Goal: Information Seeking & Learning: Find specific fact

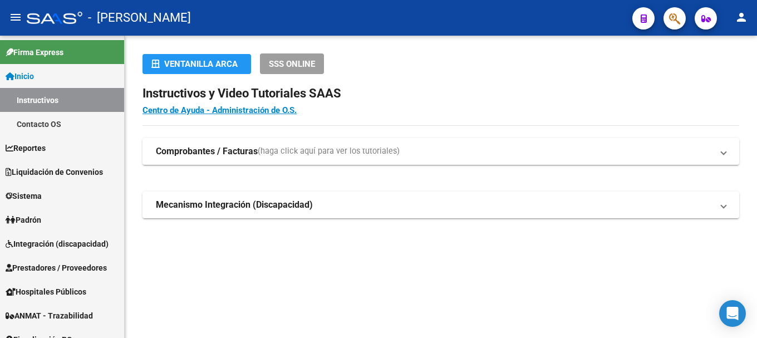
click at [668, 18] on button "button" at bounding box center [675, 18] width 22 height 22
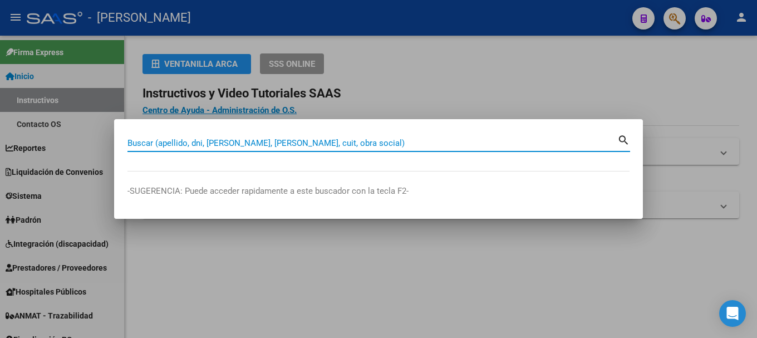
paste input "45782580"
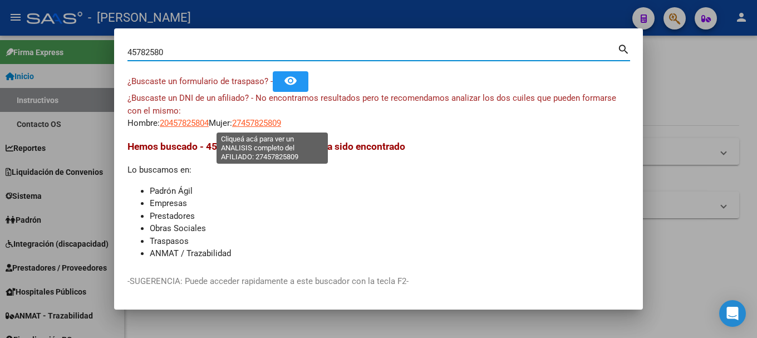
click at [256, 128] on span "27457825809" at bounding box center [256, 123] width 49 height 10
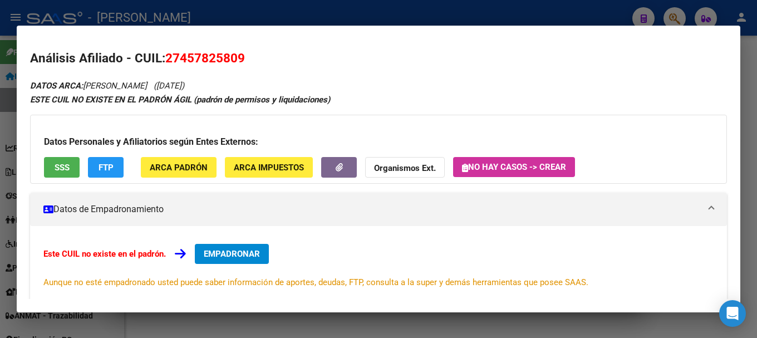
scroll to position [183, 0]
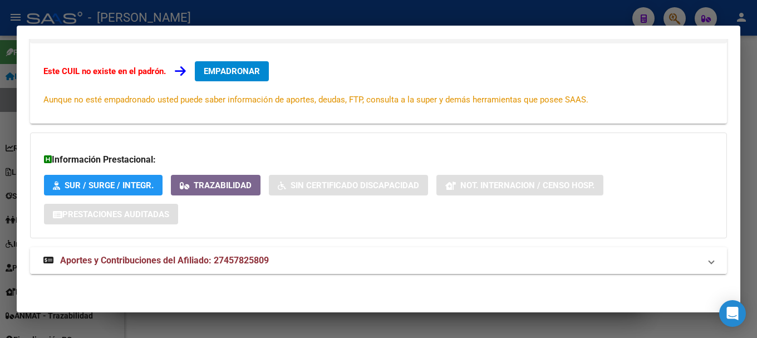
click at [340, 260] on mat-panel-title "Aportes y Contribuciones del Afiliado: 27457825809" at bounding box center [371, 260] width 657 height 13
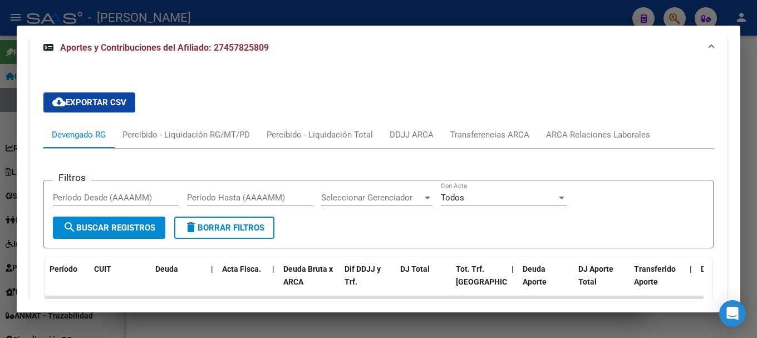
scroll to position [304, 0]
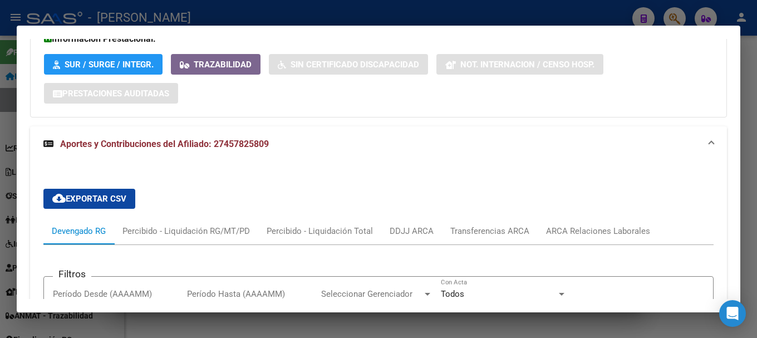
click at [335, 18] on div at bounding box center [378, 169] width 757 height 338
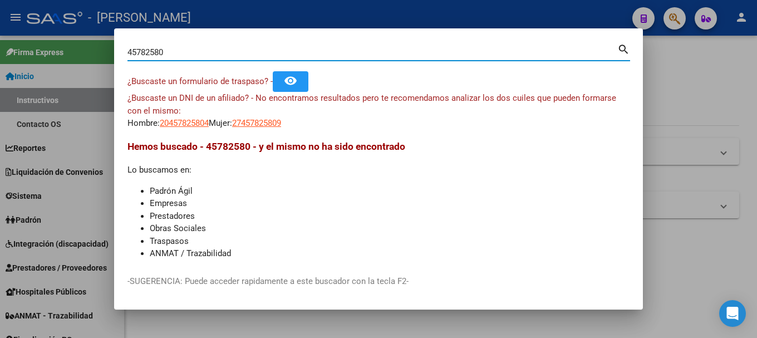
click at [204, 51] on input "45782580" at bounding box center [373, 52] width 490 height 10
paste input "1197747"
type input "41197747"
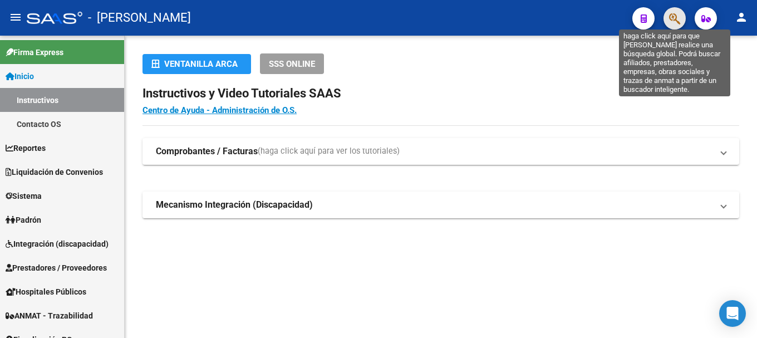
click at [669, 14] on button "button" at bounding box center [675, 18] width 22 height 22
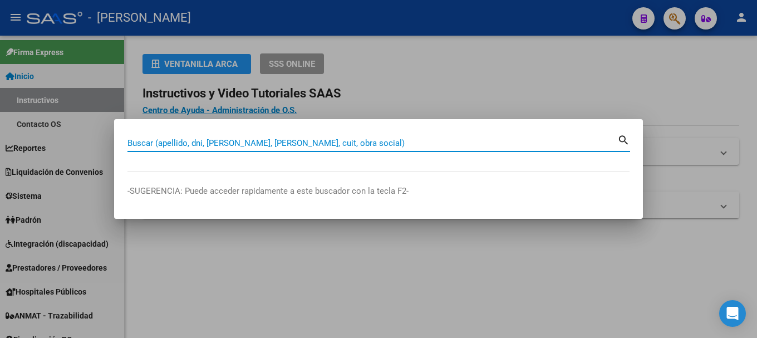
click at [286, 139] on input "Buscar (apellido, dni, [PERSON_NAME], [PERSON_NAME], cuit, obra social)" at bounding box center [373, 143] width 490 height 10
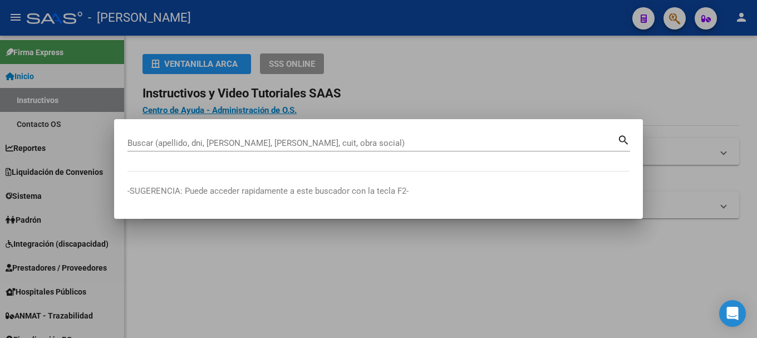
drag, startPoint x: 287, startPoint y: 129, endPoint x: 289, endPoint y: 136, distance: 8.0
click at [289, 136] on mat-dialog-container "Buscar (apellido, dni, cuil, nro traspaso, cuit, obra social) search -SUGERENCI…" at bounding box center [378, 169] width 529 height 100
click at [277, 142] on input "Buscar (apellido, dni, [PERSON_NAME], [PERSON_NAME], cuit, obra social)" at bounding box center [373, 143] width 490 height 10
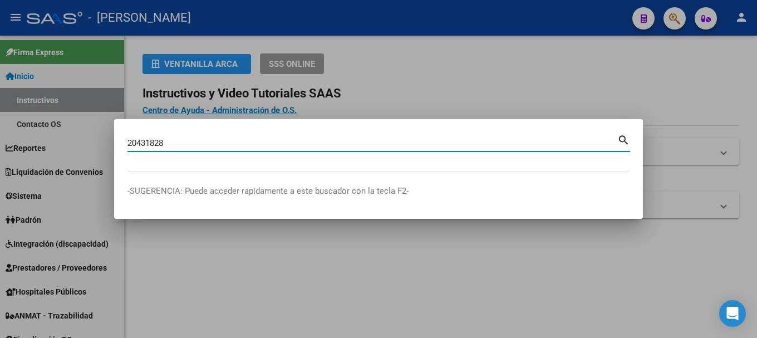
type input "20431828"
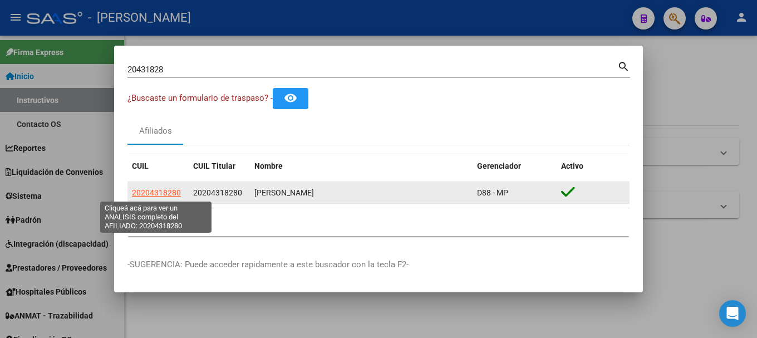
click at [160, 192] on span "20204318280" at bounding box center [156, 192] width 49 height 9
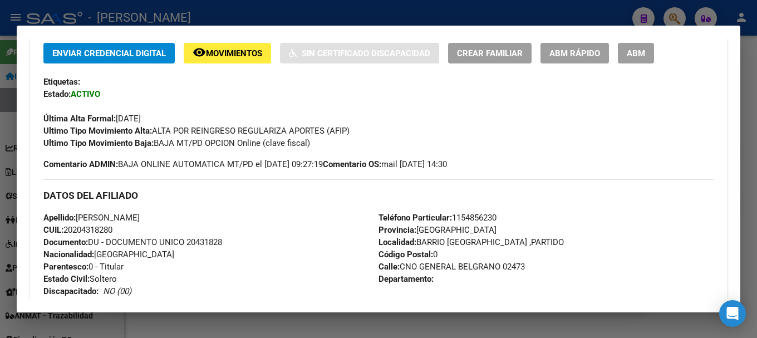
scroll to position [143, 0]
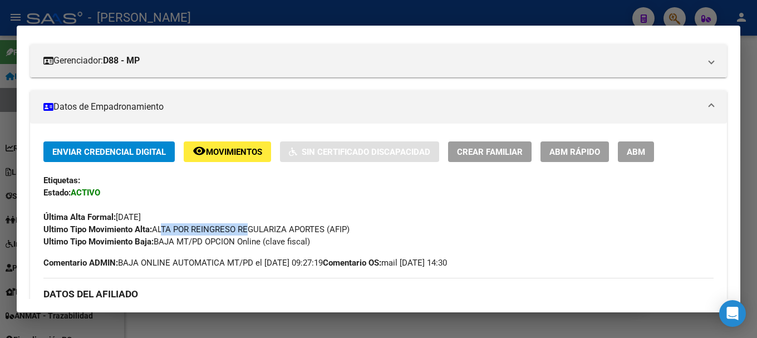
drag, startPoint x: 160, startPoint y: 231, endPoint x: 247, endPoint y: 229, distance: 86.9
click at [247, 229] on span "Ultimo Tipo Movimiento Alta: ALTA POR REINGRESO REGULARIZA APORTES (AFIP)" at bounding box center [196, 229] width 306 height 10
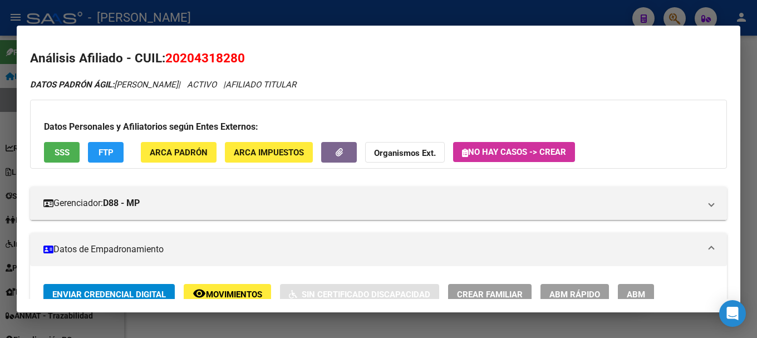
click at [214, 65] on span "20204318280" at bounding box center [205, 58] width 80 height 14
copy span "20204318280"
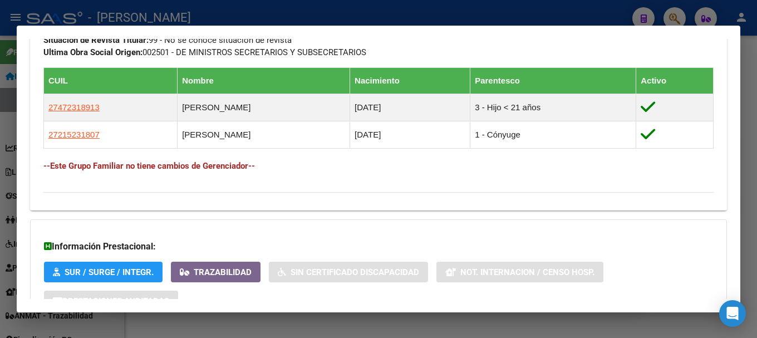
scroll to position [706, 0]
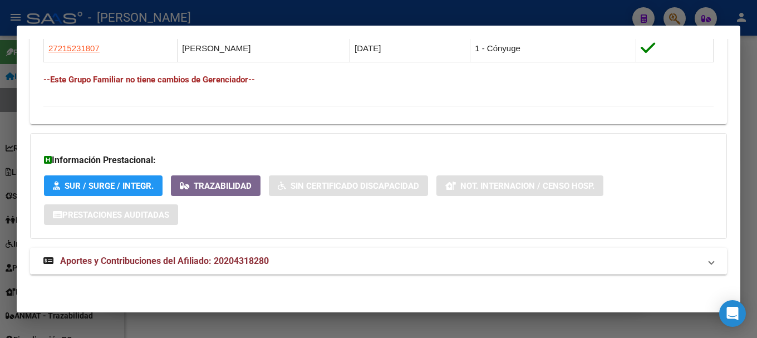
click at [319, 260] on mat-panel-title "Aportes y Contribuciones del Afiliado: 20204318280" at bounding box center [371, 261] width 657 height 13
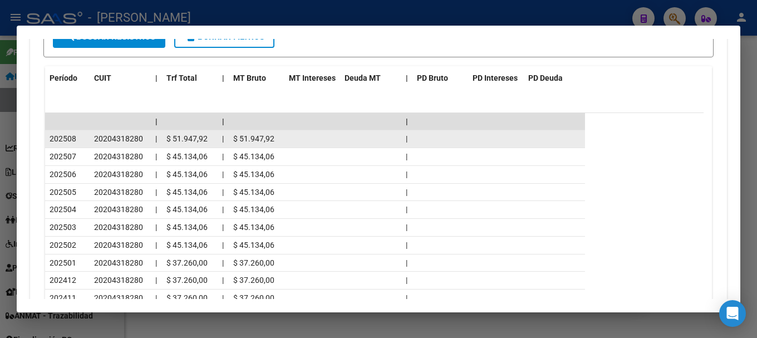
scroll to position [1123, 0]
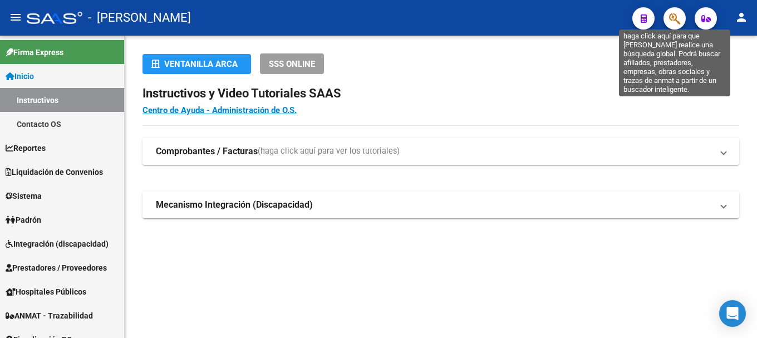
click at [675, 23] on icon "button" at bounding box center [674, 18] width 11 height 13
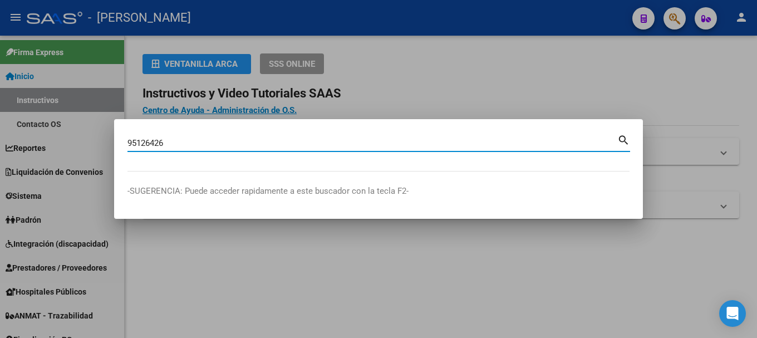
type input "95126426"
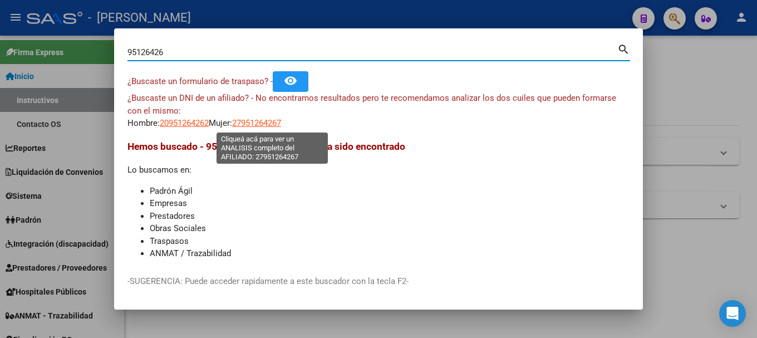
click at [278, 125] on span "27951264267" at bounding box center [256, 123] width 49 height 10
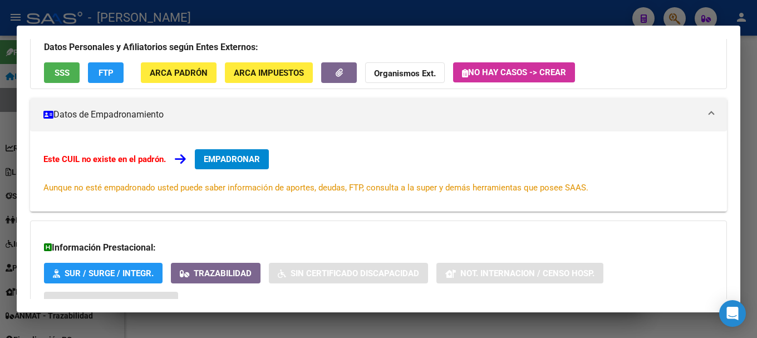
scroll to position [168, 0]
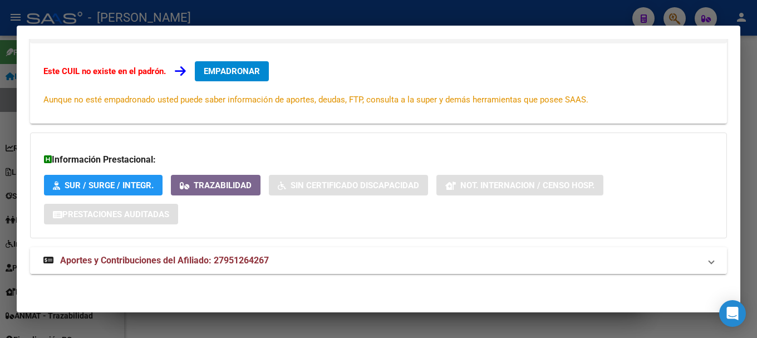
click at [246, 261] on span "Aportes y Contribuciones del Afiliado: 27951264267" at bounding box center [164, 260] width 209 height 11
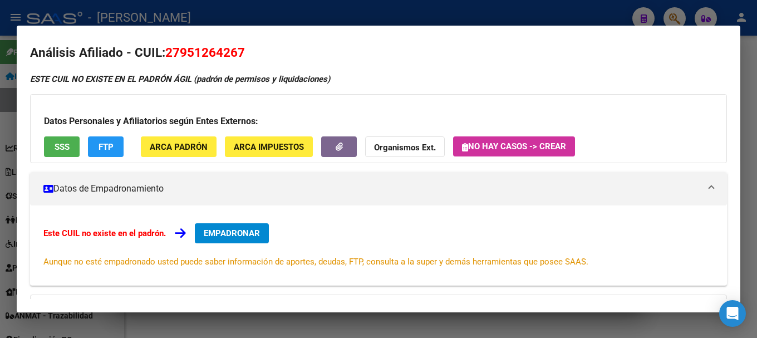
scroll to position [0, 0]
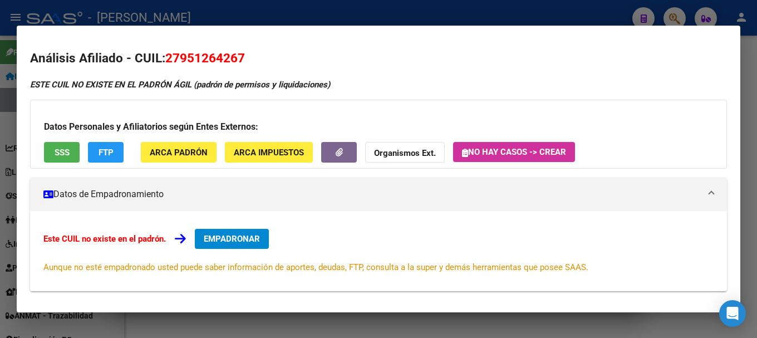
click at [199, 48] on mat-dialog-content "Análisis Afiliado - CUIL: 27951264267 ESTE CUIL NO EXISTE EN EL PADRÓN ÁGIL (pa…" at bounding box center [379, 169] width 724 height 261
copy span "27951264267"
click at [266, 4] on div at bounding box center [378, 169] width 757 height 338
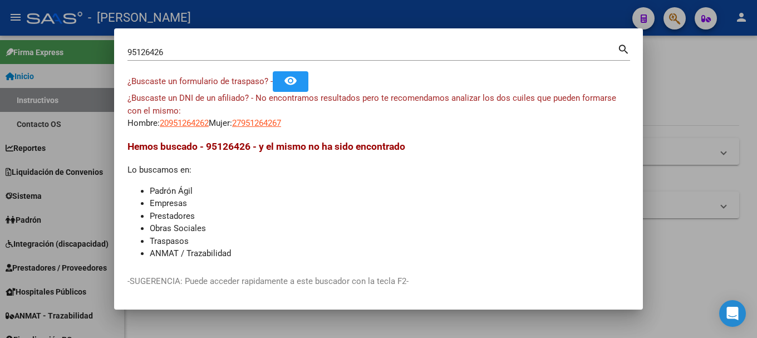
click at [204, 51] on input "95126426" at bounding box center [373, 52] width 490 height 10
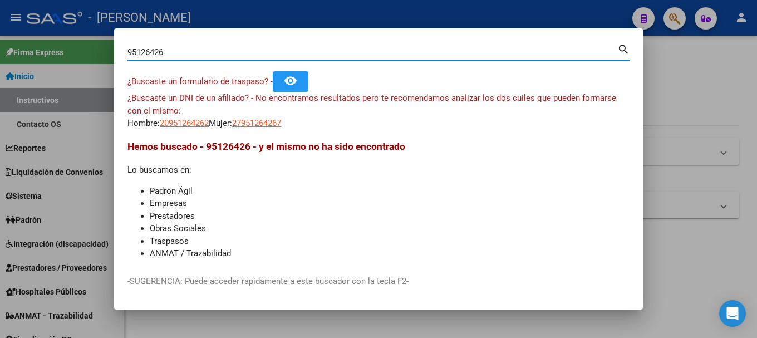
click at [204, 51] on input "95126426" at bounding box center [373, 52] width 490 height 10
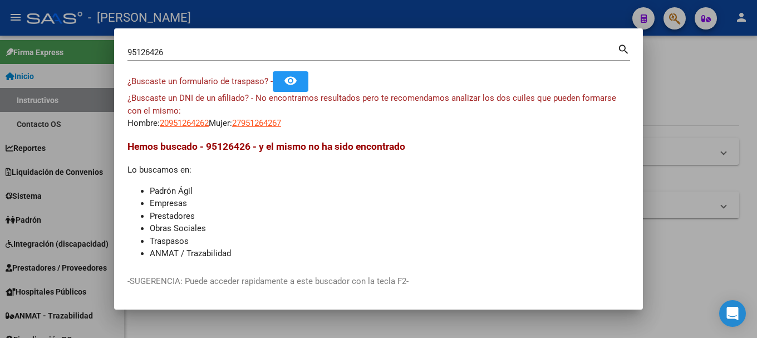
click at [153, 123] on div "¿Buscaste un DNI de un afiliado? - No encontramos resultados pero te recomendam…" at bounding box center [379, 111] width 502 height 38
click at [187, 117] on app-link-go-to "20951264262" at bounding box center [184, 123] width 49 height 13
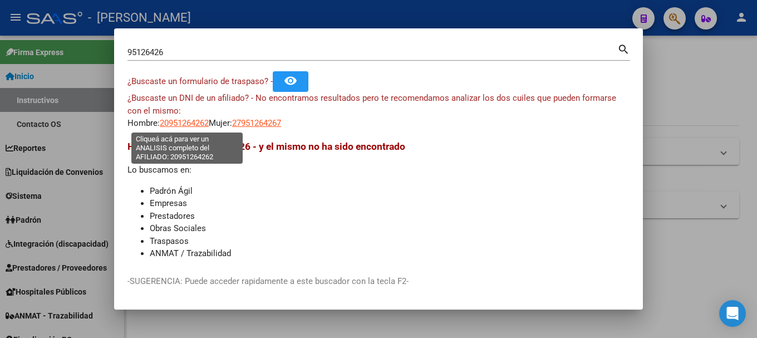
click at [188, 119] on span "20951264262" at bounding box center [184, 123] width 49 height 10
type textarea "20951264262"
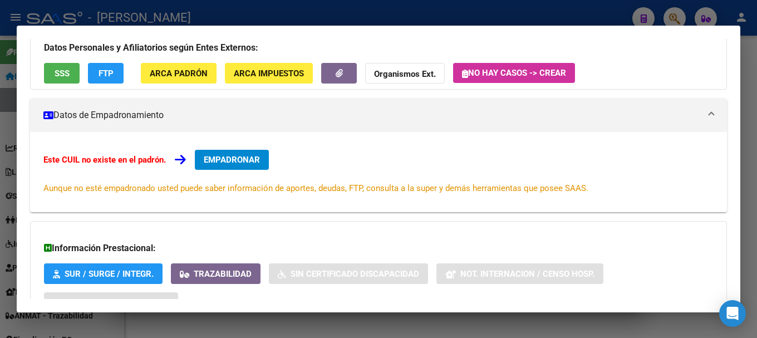
scroll to position [183, 0]
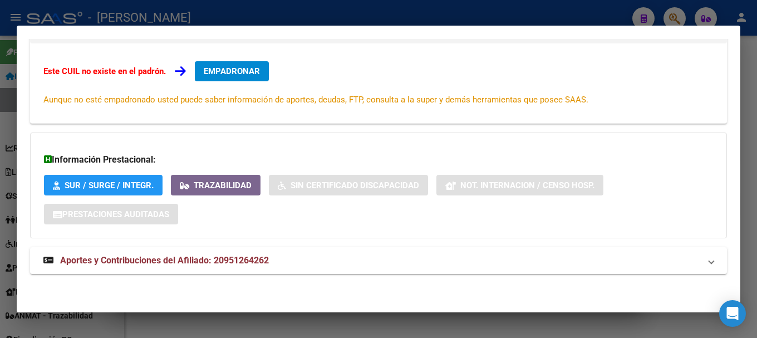
click at [260, 236] on div "Información Prestacional: SUR / SURGE / INTEGR. Trazabilidad Sin Certificado Di…" at bounding box center [378, 186] width 697 height 106
click at [260, 252] on mat-expansion-panel-header "Aportes y Contribuciones del Afiliado: 20951264262" at bounding box center [378, 260] width 697 height 27
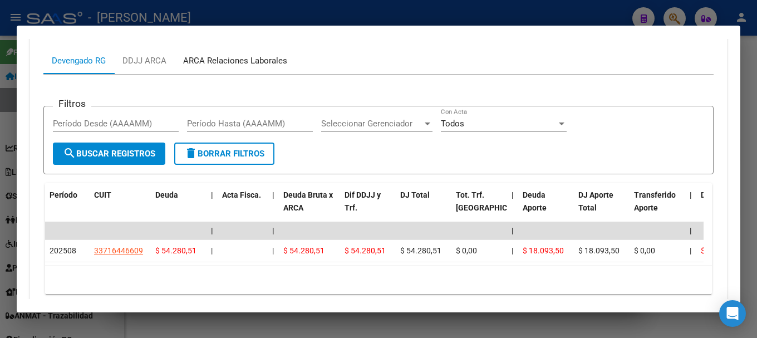
click at [269, 52] on div "ARCA Relaciones Laborales" at bounding box center [235, 60] width 121 height 27
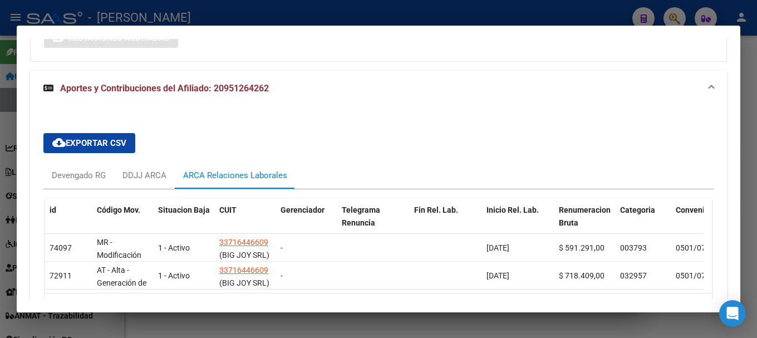
scroll to position [442, 0]
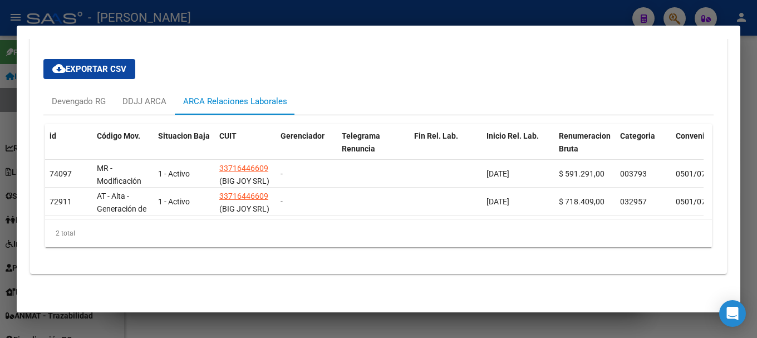
click at [308, 28] on mat-dialog-container "Análisis Afiliado - CUIL: 20951264262 DATOS ARCA: VILLCA MARTINEZ PILAR ESTEFAN…" at bounding box center [379, 169] width 724 height 287
click at [227, 18] on div at bounding box center [378, 169] width 757 height 338
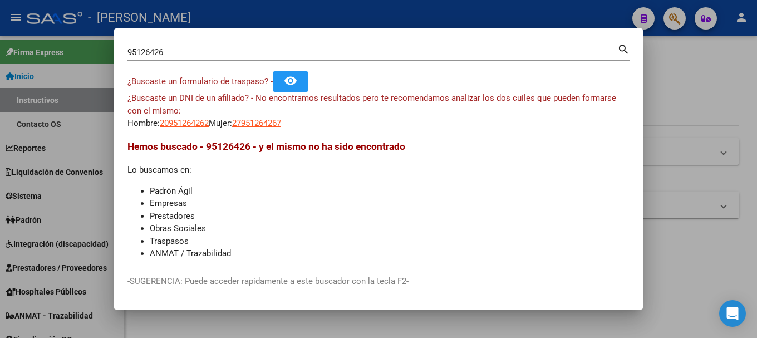
click at [160, 58] on div "95126426 Buscar (apellido, dni, cuil, nro traspaso, cuit, obra social)" at bounding box center [373, 52] width 490 height 17
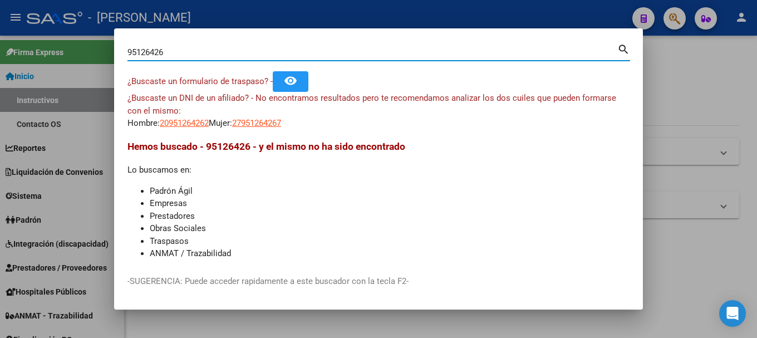
click at [173, 53] on input "95126426" at bounding box center [373, 52] width 490 height 10
type input "57179620"
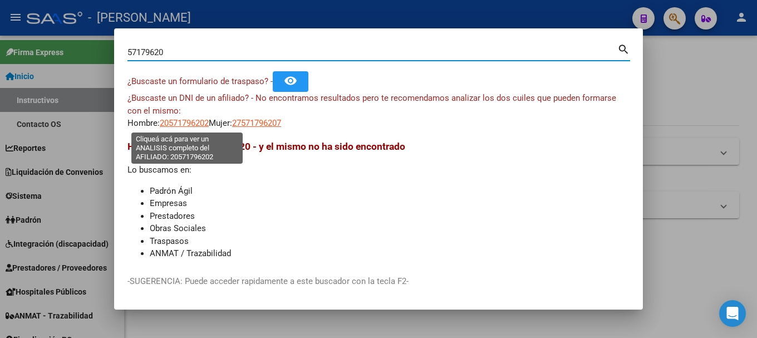
click at [199, 119] on span "20571796202" at bounding box center [184, 123] width 49 height 10
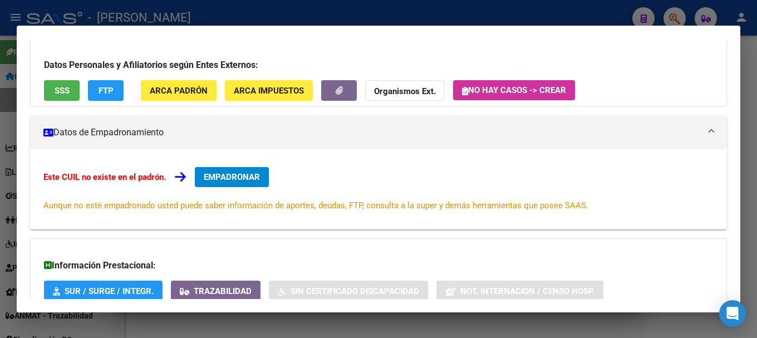
scroll to position [183, 0]
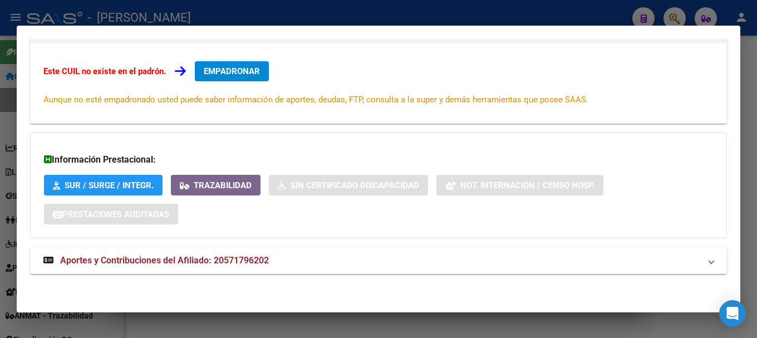
click at [165, 245] on div "DATOS ARCA: ARCHILLA LEONEL SEBASTIAN (10/08/2006) ESTE CUIL NO EXISTE EN EL PA…" at bounding box center [378, 91] width 697 height 391
click at [162, 253] on mat-expansion-panel-header "Aportes y Contribuciones del Afiliado: 20571796202" at bounding box center [378, 260] width 697 height 27
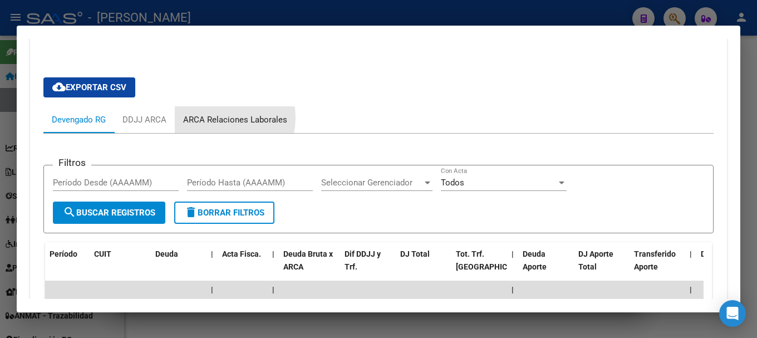
click at [216, 118] on div "ARCA Relaciones Laborales" at bounding box center [235, 120] width 104 height 12
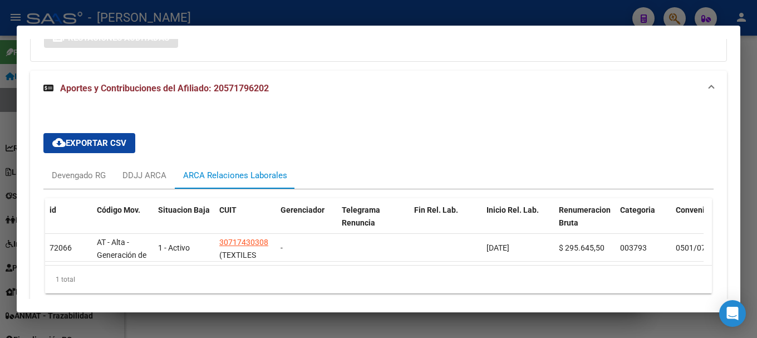
scroll to position [414, 0]
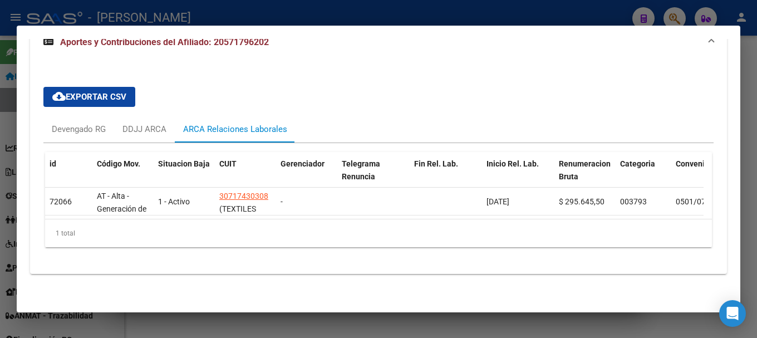
click at [282, 14] on div at bounding box center [378, 169] width 757 height 338
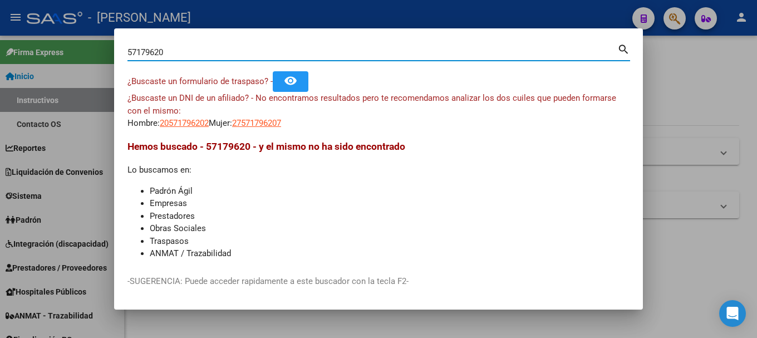
click at [167, 52] on input "57179620" at bounding box center [373, 52] width 490 height 10
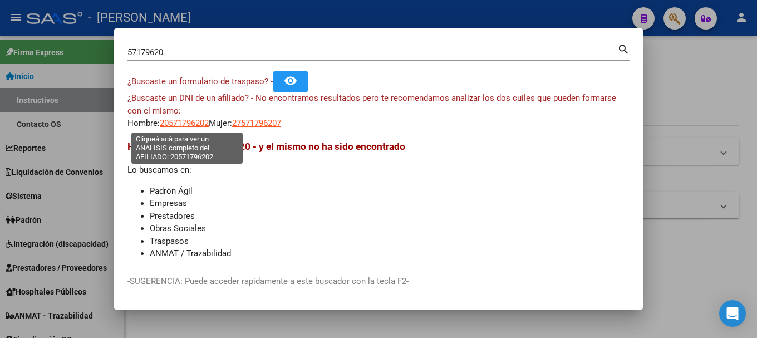
click at [189, 120] on span "20571796202" at bounding box center [184, 123] width 49 height 10
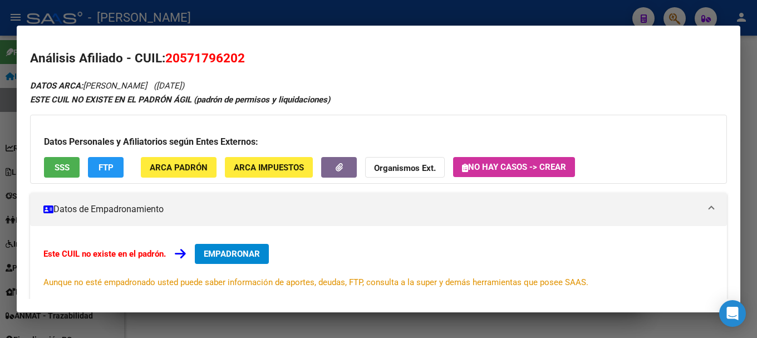
drag, startPoint x: 181, startPoint y: 57, endPoint x: 237, endPoint y: 56, distance: 55.7
click at [237, 56] on span "20571796202" at bounding box center [205, 58] width 80 height 14
copy span "57179620"
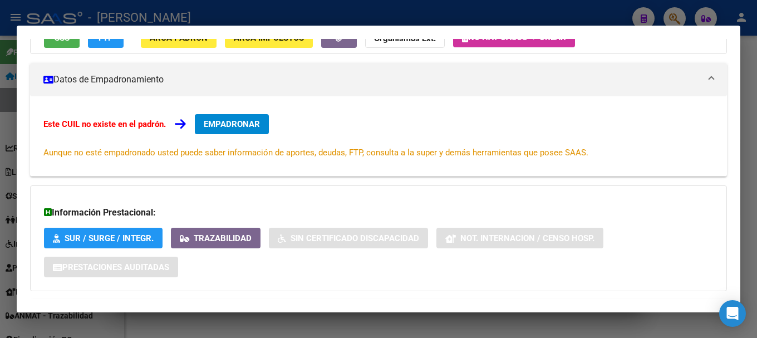
scroll to position [0, 0]
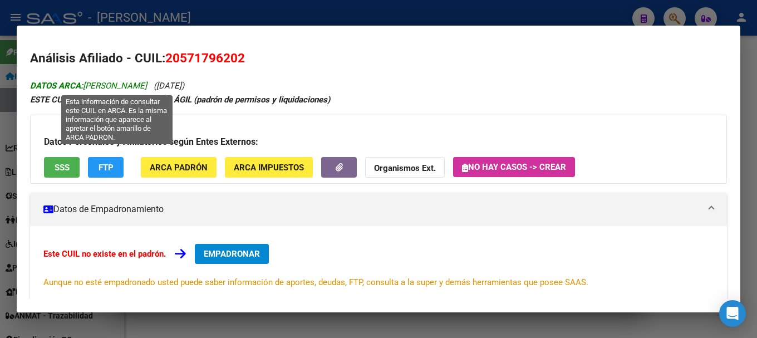
drag, startPoint x: 87, startPoint y: 86, endPoint x: 200, endPoint y: 86, distance: 113.1
click at [147, 86] on span "DATOS ARCA: ARCHILLA LEONEL SEBASTIAN" at bounding box center [88, 86] width 117 height 10
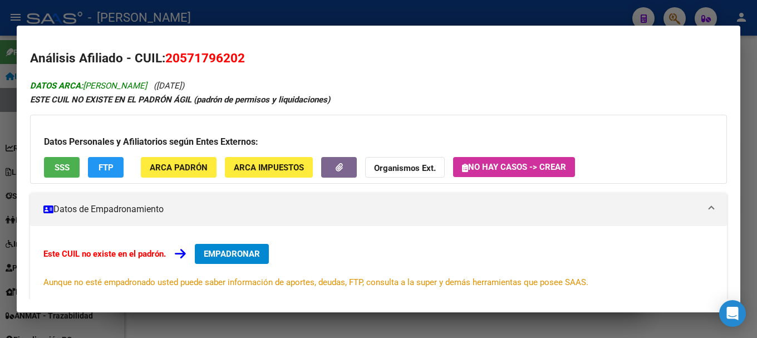
copy span "ARCHILLA LEONEL SEBASTIAN"
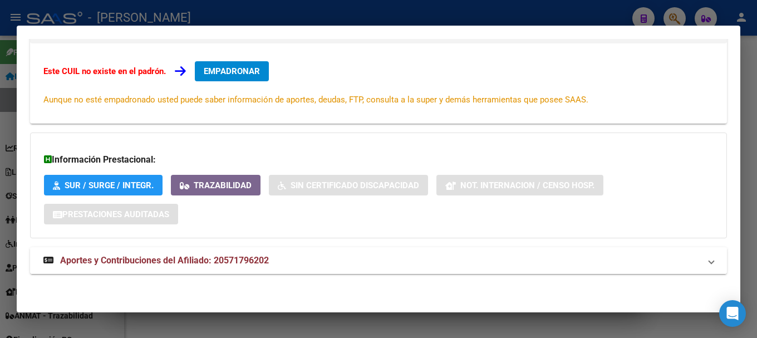
click at [281, 268] on mat-expansion-panel-header "Aportes y Contribuciones del Afiliado: 20571796202" at bounding box center [378, 260] width 697 height 27
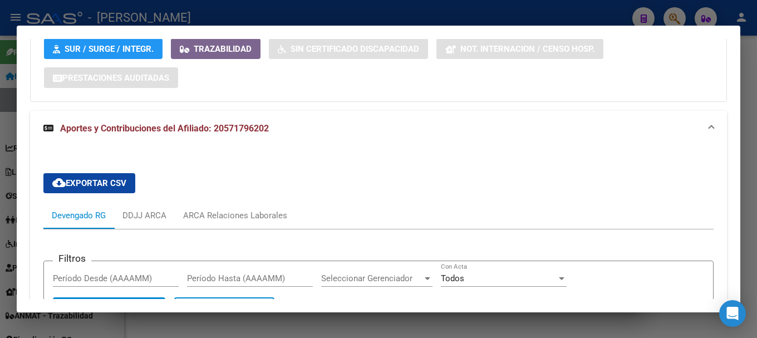
scroll to position [471, 0]
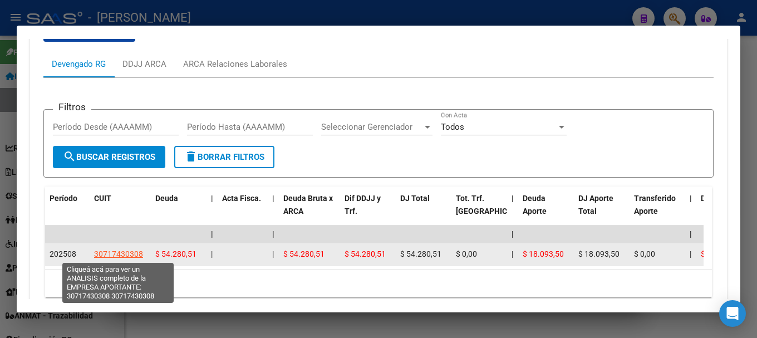
click at [120, 255] on span "30717430308" at bounding box center [118, 254] width 49 height 9
type textarea "30717430308"
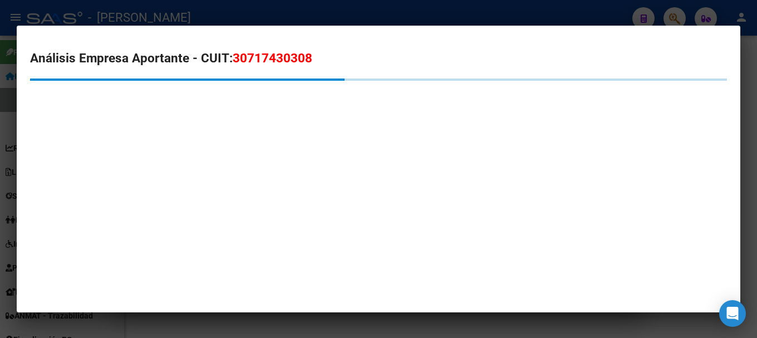
click at [295, 63] on span "30717430308" at bounding box center [273, 58] width 80 height 14
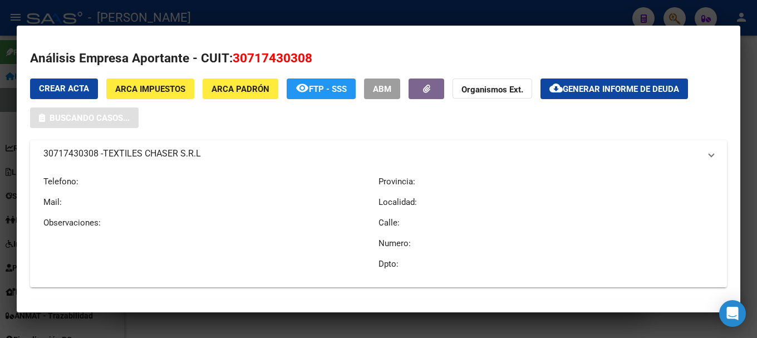
click at [295, 63] on span "30717430308" at bounding box center [273, 58] width 80 height 14
copy span "30717430308"
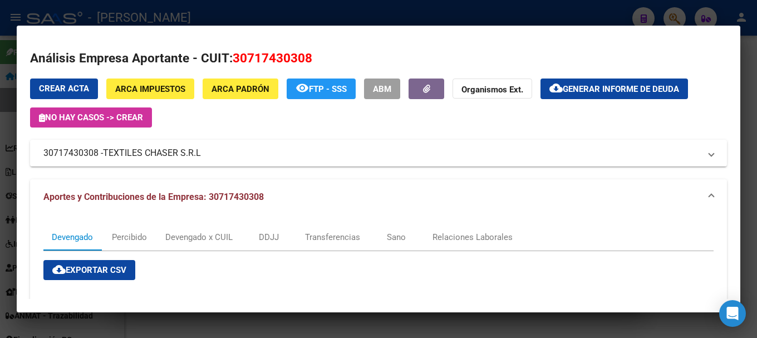
click at [418, 14] on div at bounding box center [378, 169] width 757 height 338
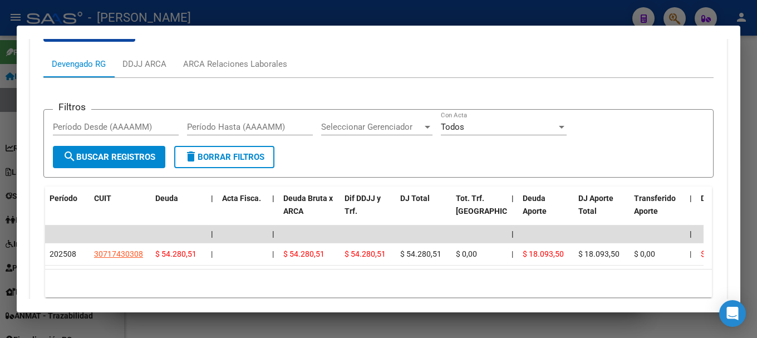
click at [269, 82] on div "Filtros Período Desde (AAAAMM) Período Hasta (AAAAMM) Seleccionar Gerenciador S…" at bounding box center [378, 192] width 671 height 228
click at [268, 70] on div "ARCA Relaciones Laborales" at bounding box center [235, 64] width 104 height 12
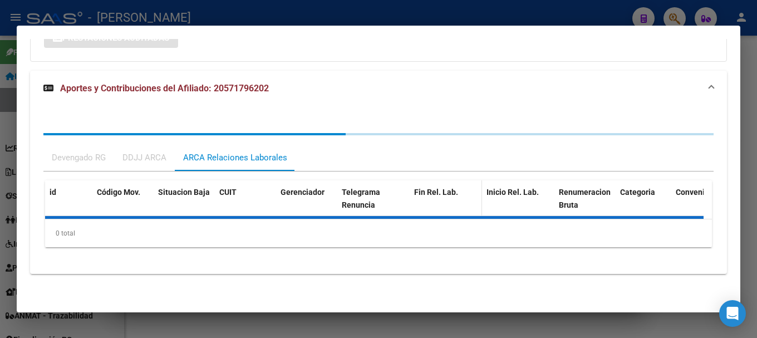
scroll to position [410, 0]
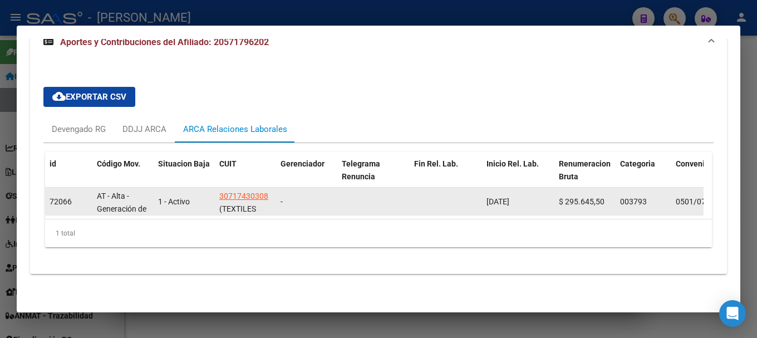
click at [510, 198] on span "01/08/2025" at bounding box center [498, 201] width 23 height 9
copy span "01/08/2025"
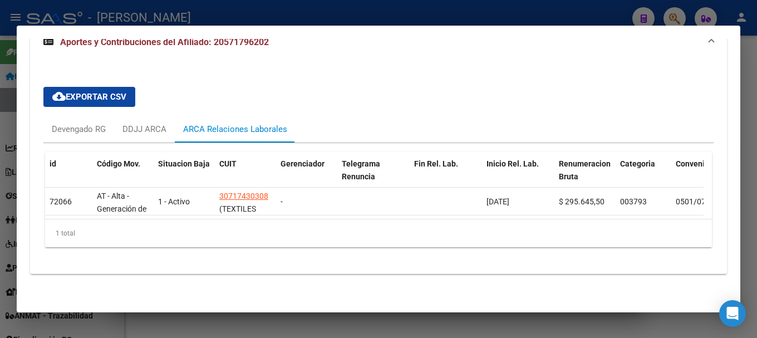
click at [327, 7] on div at bounding box center [378, 169] width 757 height 338
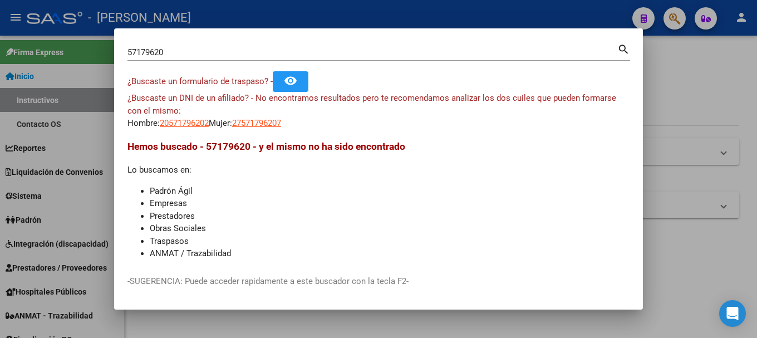
click at [232, 62] on div "57179620 Buscar (apellido, dni, cuil, nro traspaso, cuit, obra social) search" at bounding box center [379, 57] width 503 height 30
click at [233, 56] on input "57179620" at bounding box center [373, 52] width 490 height 10
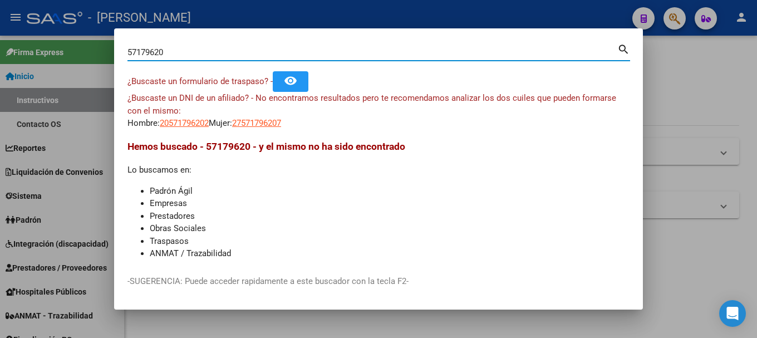
click at [233, 56] on input "57179620" at bounding box center [373, 52] width 490 height 10
paste input "23891125"
type input "23891125"
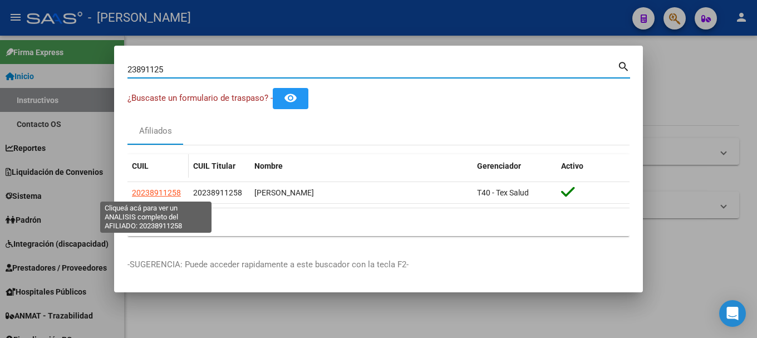
click at [159, 196] on span "20238911258" at bounding box center [156, 192] width 49 height 9
type textarea "20238911258"
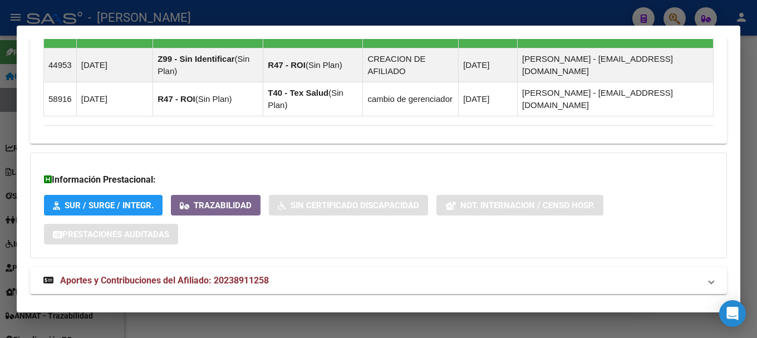
scroll to position [810, 0]
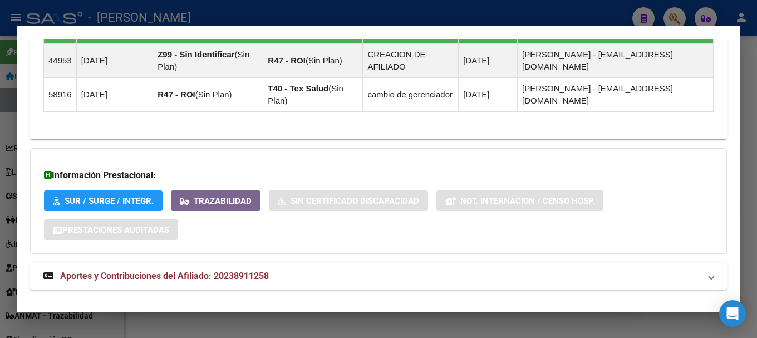
click at [232, 265] on mat-expansion-panel-header "Aportes y Contribuciones del Afiliado: 20238911258" at bounding box center [378, 276] width 697 height 27
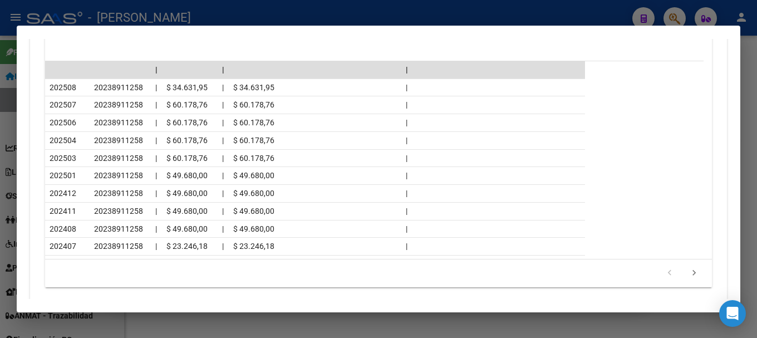
scroll to position [1312, 0]
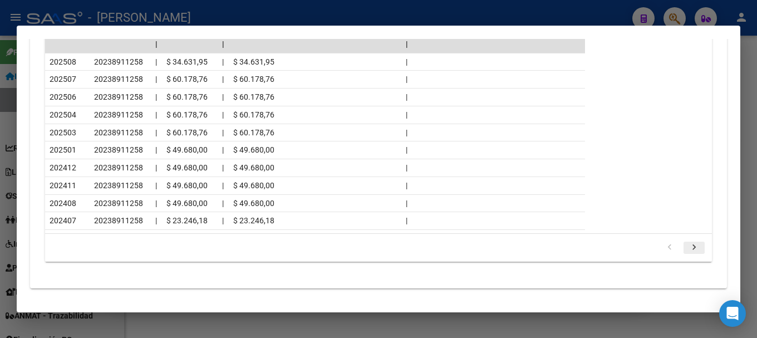
click at [687, 247] on icon "go to next page" at bounding box center [694, 248] width 14 height 13
click at [663, 249] on icon "go to previous page" at bounding box center [670, 248] width 14 height 13
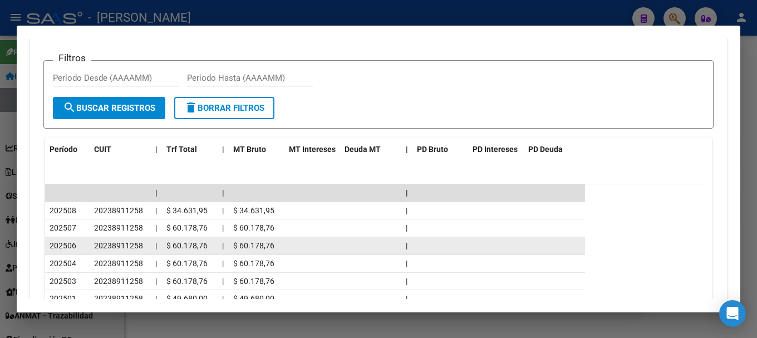
scroll to position [1159, 0]
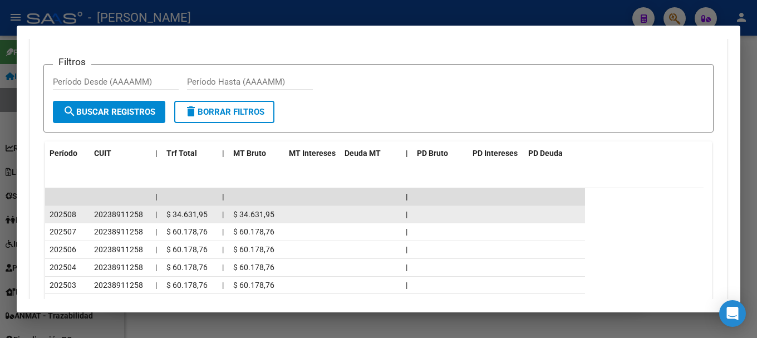
click at [128, 220] on div "20238911258" at bounding box center [120, 214] width 52 height 13
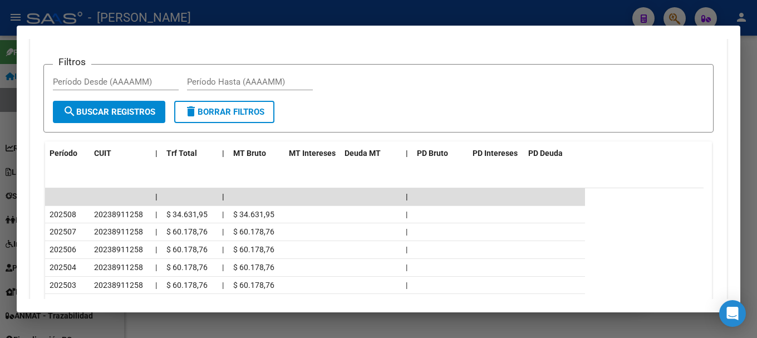
copy span "20238911258"
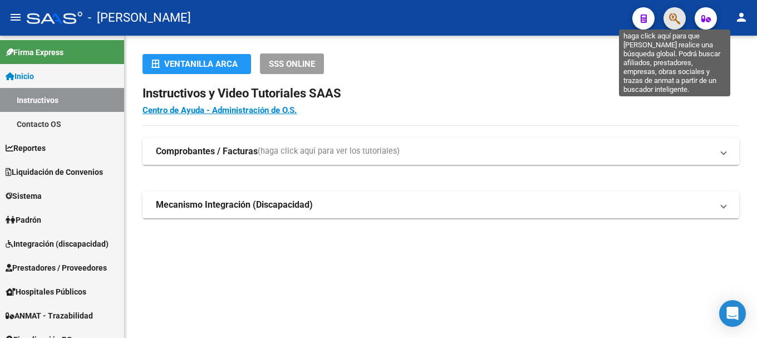
click at [673, 21] on icon "button" at bounding box center [674, 18] width 11 height 13
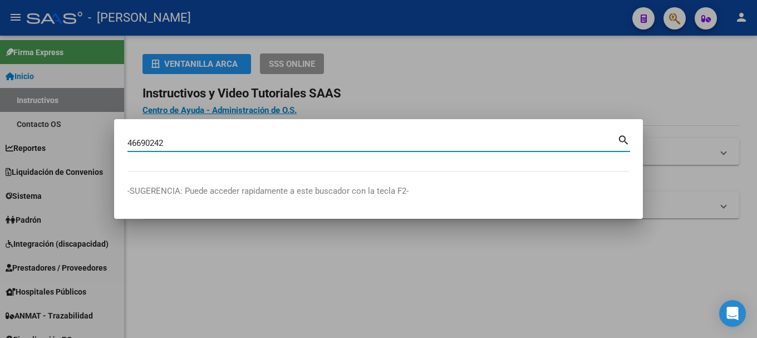
type input "46690242"
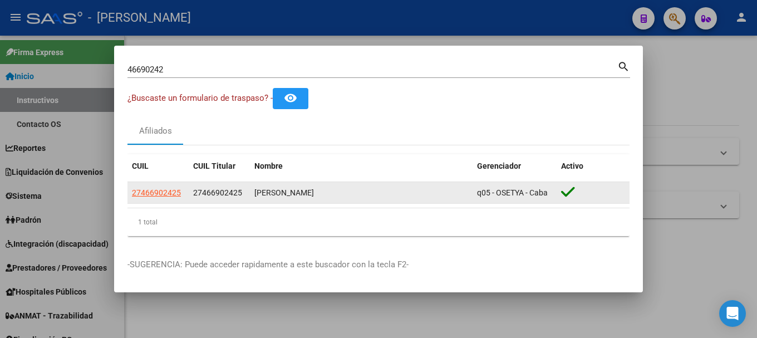
click at [229, 194] on span "27466902425" at bounding box center [217, 192] width 49 height 9
click at [216, 195] on span "27466902425" at bounding box center [217, 192] width 49 height 9
click at [202, 194] on span "27466902425" at bounding box center [217, 192] width 49 height 9
drag, startPoint x: 203, startPoint y: 193, endPoint x: 236, endPoint y: 192, distance: 33.4
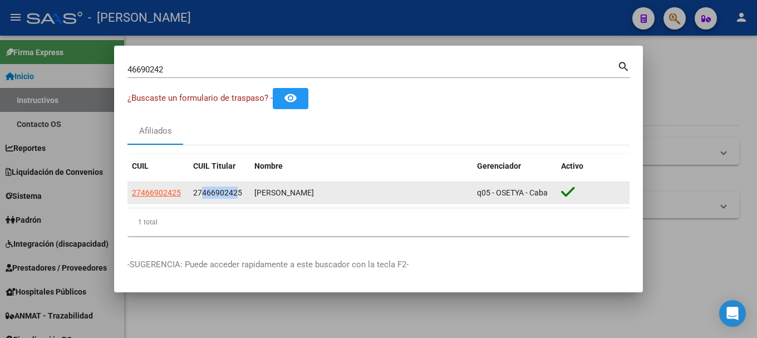
click at [236, 192] on span "27466902425" at bounding box center [217, 192] width 49 height 9
copy span "46690242"
drag, startPoint x: 253, startPoint y: 193, endPoint x: 372, endPoint y: 194, distance: 119.2
click at [372, 194] on datatable-body-cell "LENCINA ZAHIRA JULIETA" at bounding box center [361, 193] width 223 height 22
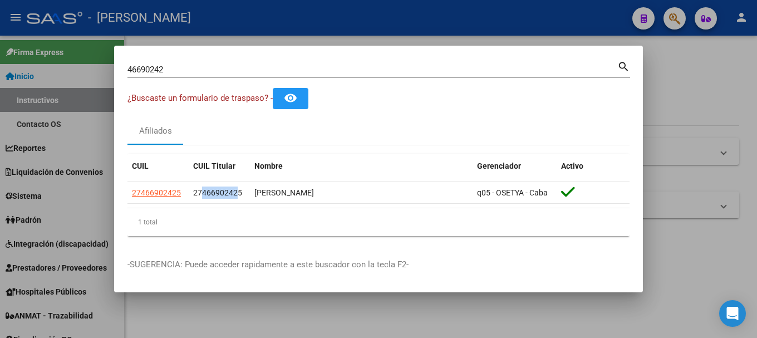
copy div "LENCINA ZAHIRA JULIETA"
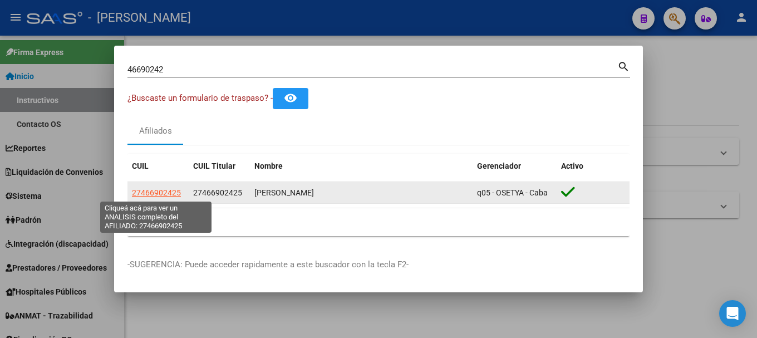
click at [157, 193] on span "27466902425" at bounding box center [156, 192] width 49 height 9
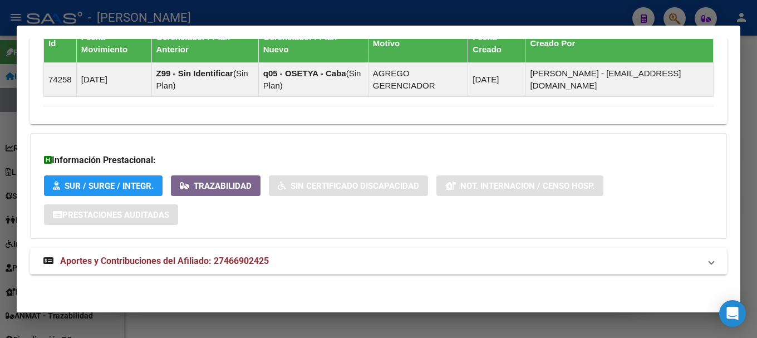
click at [279, 273] on mat-expansion-panel-header "Aportes y Contribuciones del Afiliado: 27466902425" at bounding box center [378, 261] width 697 height 27
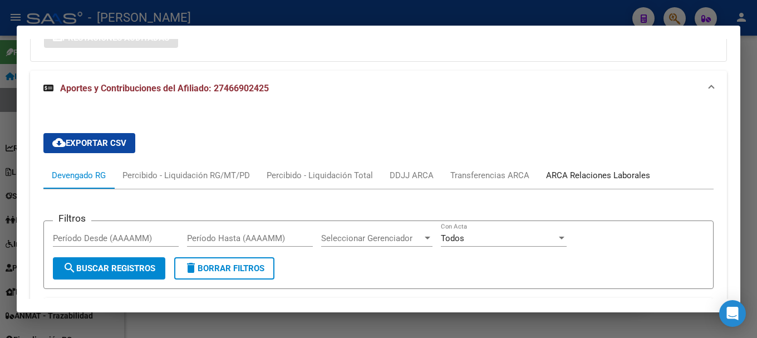
click at [578, 173] on div "ARCA Relaciones Laborales" at bounding box center [598, 175] width 104 height 12
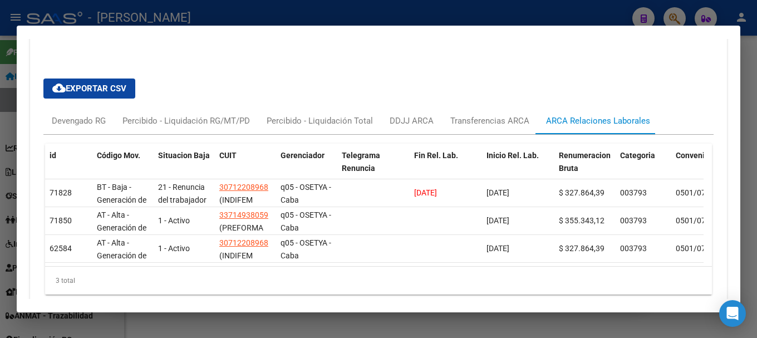
scroll to position [995, 0]
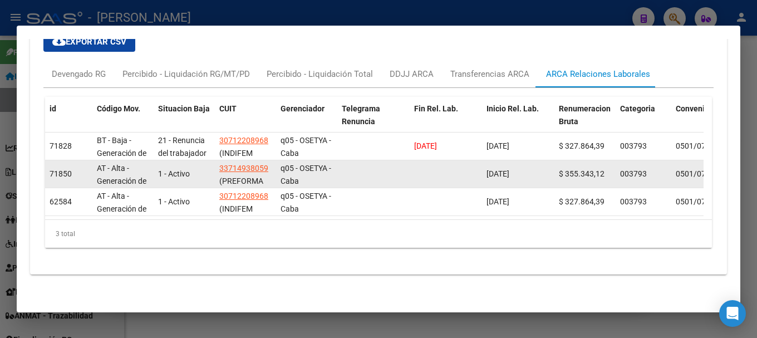
drag, startPoint x: 537, startPoint y: 162, endPoint x: 473, endPoint y: 165, distance: 64.7
click at [473, 165] on div "71850 AT - Alta - Generación de clave 1 - Activo 33714938059 (PREFORMA SRL) q05…" at bounding box center [737, 174] width 1384 height 28
copy span "01/08/2025"
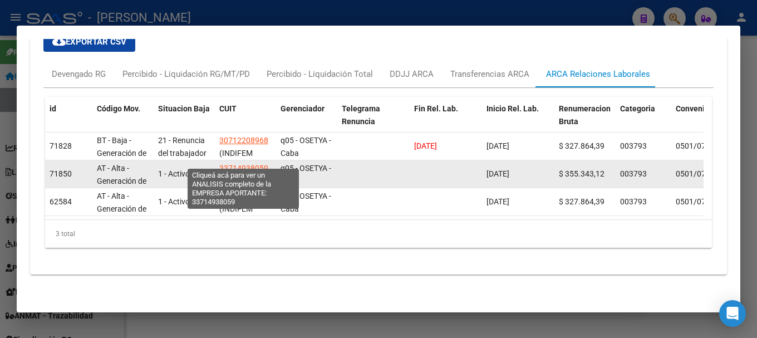
click at [243, 164] on span "33714938059" at bounding box center [243, 168] width 49 height 9
type textarea "33714938059"
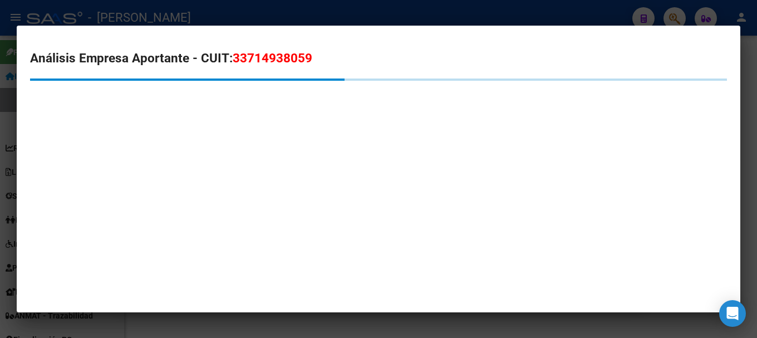
click at [263, 57] on span "33714938059" at bounding box center [273, 58] width 80 height 14
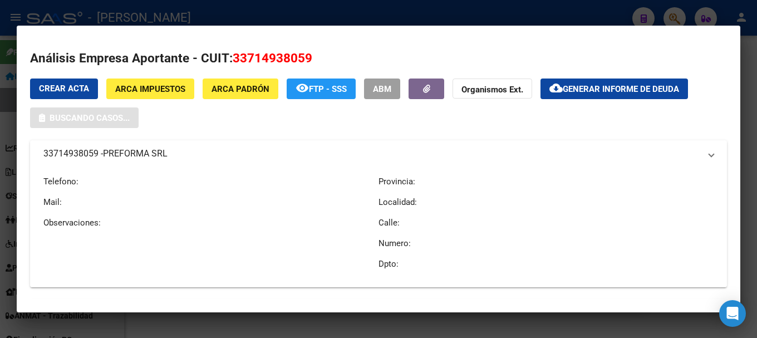
copy span "33714938059"
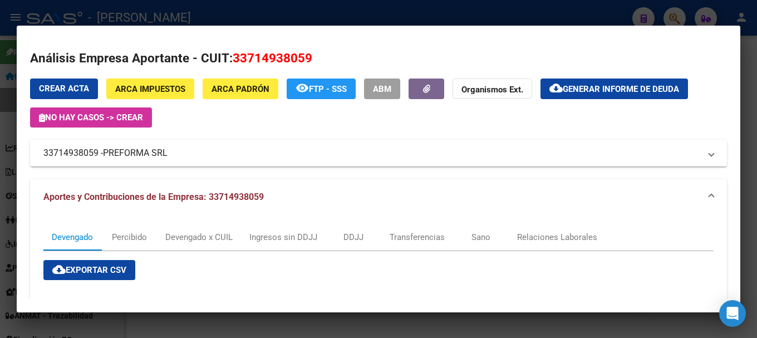
click at [423, 14] on div at bounding box center [378, 169] width 757 height 338
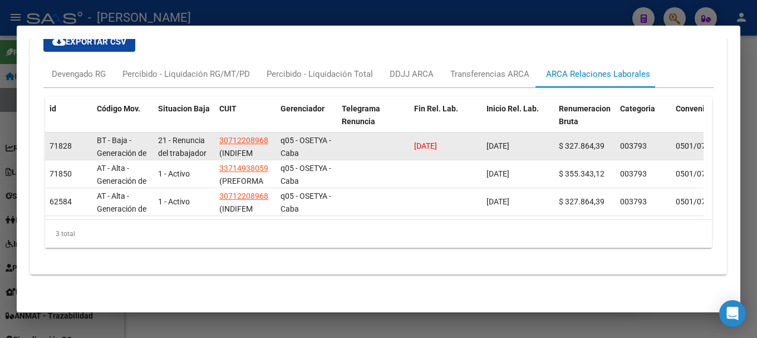
drag, startPoint x: 467, startPoint y: 135, endPoint x: 414, endPoint y: 140, distance: 53.1
click at [414, 140] on datatable-body-cell "29/07/2025" at bounding box center [446, 146] width 72 height 27
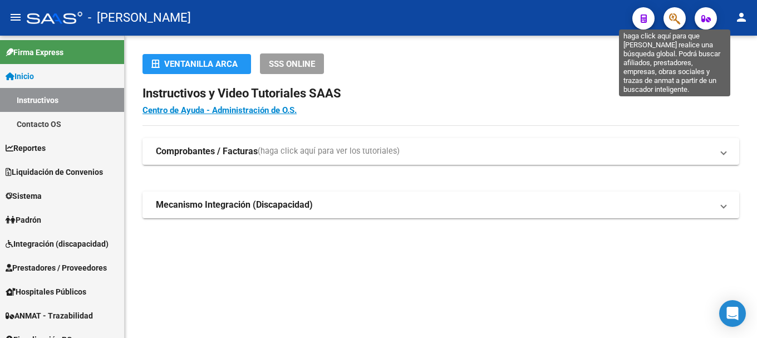
click at [680, 18] on icon "button" at bounding box center [674, 18] width 11 height 13
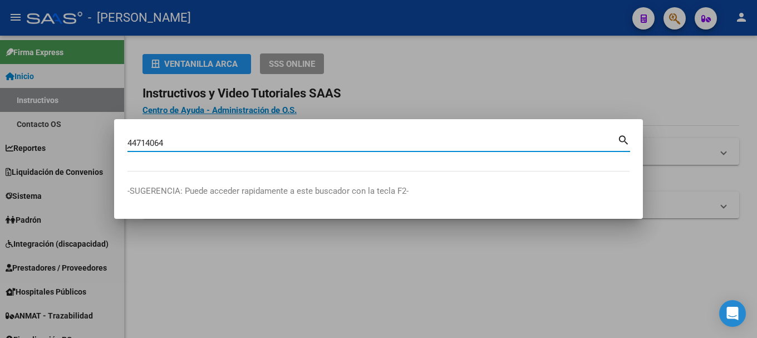
type input "44714064"
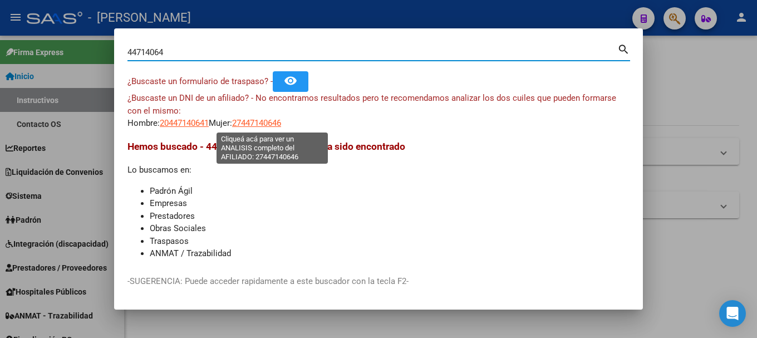
click at [267, 124] on span "27447140646" at bounding box center [256, 123] width 49 height 10
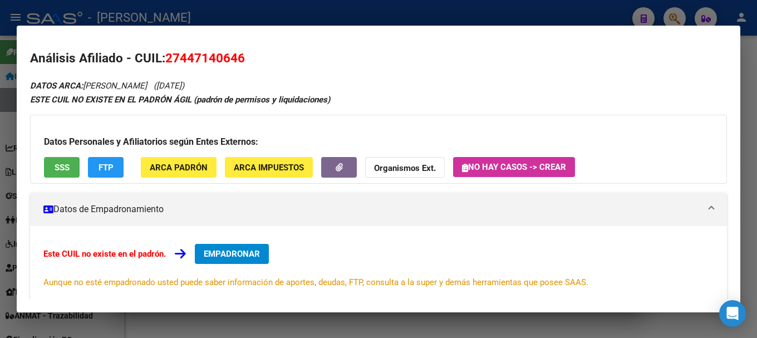
click at [222, 57] on span "27447140646" at bounding box center [205, 58] width 80 height 14
copy span "27447140646"
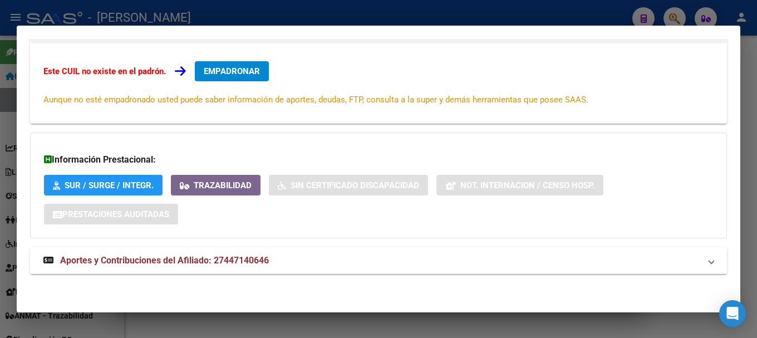
click at [276, 268] on mat-expansion-panel-header "Aportes y Contribuciones del Afiliado: 27447140646" at bounding box center [378, 260] width 697 height 27
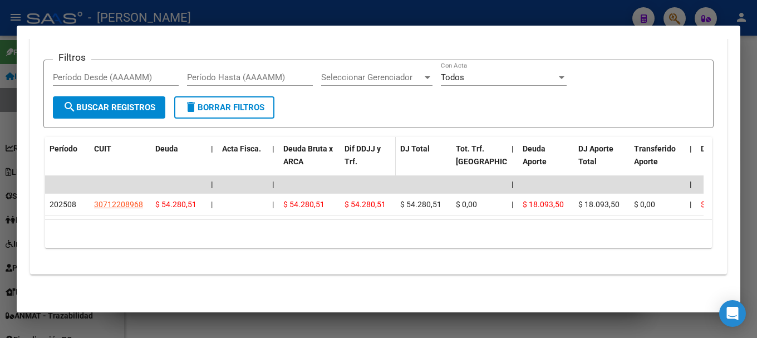
scroll to position [473, 0]
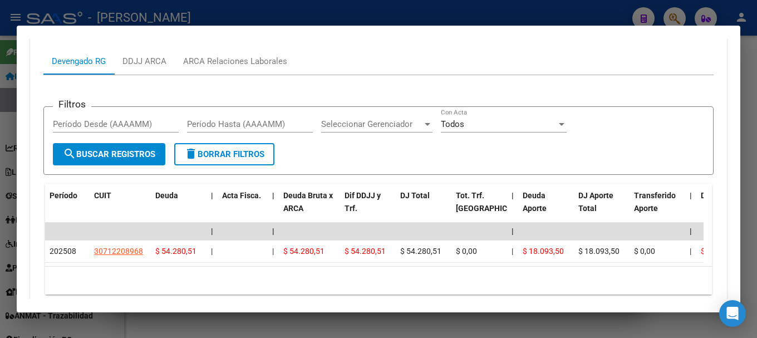
click at [321, 13] on div at bounding box center [378, 169] width 757 height 338
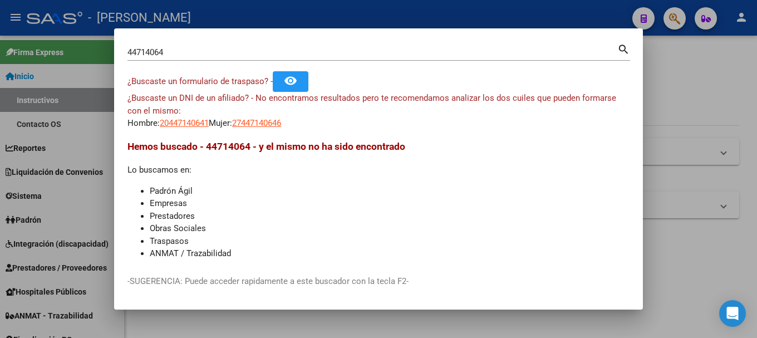
click at [207, 55] on input "44714064" at bounding box center [373, 52] width 490 height 10
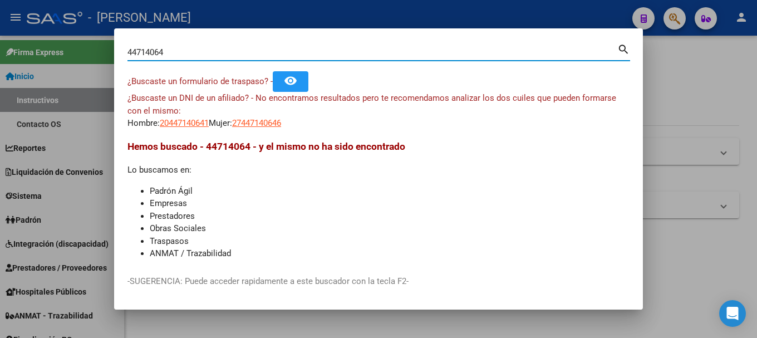
click at [207, 55] on input "44714064" at bounding box center [373, 52] width 490 height 10
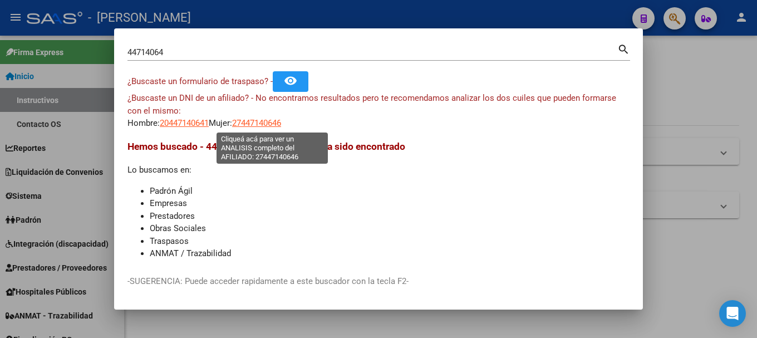
click at [279, 125] on span "27447140646" at bounding box center [256, 123] width 49 height 10
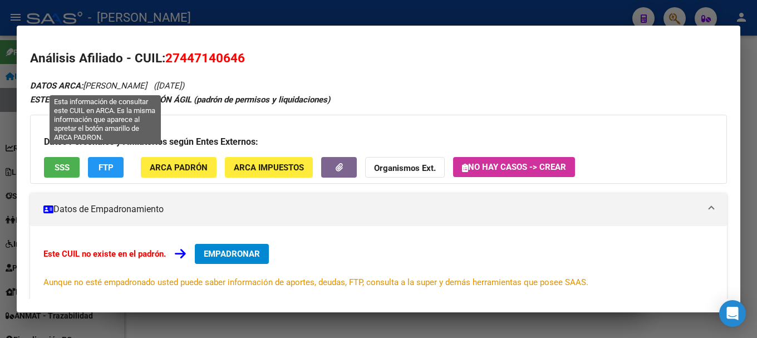
drag, startPoint x: 86, startPoint y: 85, endPoint x: 180, endPoint y: 84, distance: 94.1
click at [180, 84] on icon "DATOS ARCA: [PERSON_NAME] ([DATE])" at bounding box center [107, 86] width 154 height 10
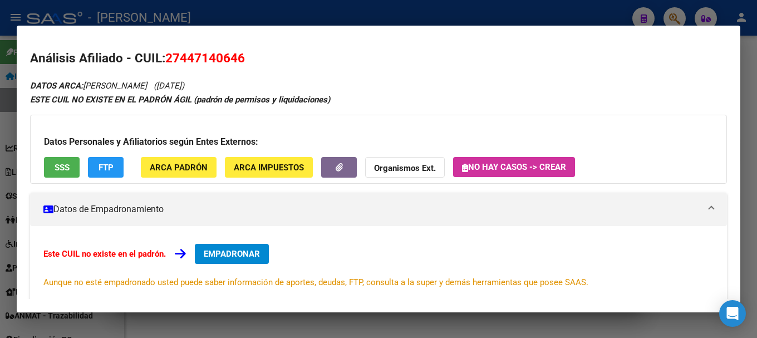
copy span "[PERSON_NAME]"
